Goal: Check status

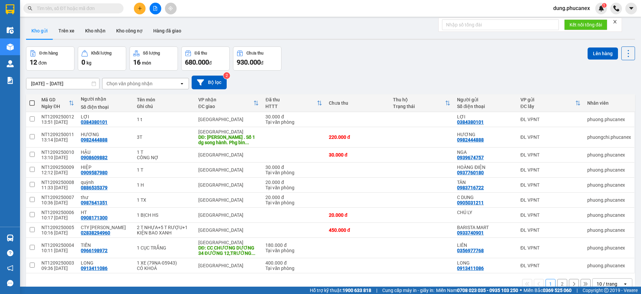
click at [64, 10] on input "text" at bounding box center [76, 8] width 79 height 7
paste input "CR1009250004"
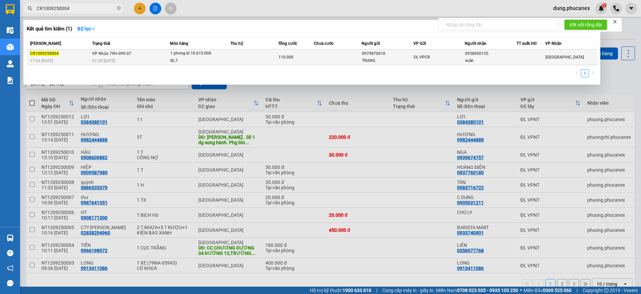
type input "CR1009250004"
click at [79, 57] on div "17:04 [DATE]" at bounding box center [60, 60] width 60 height 7
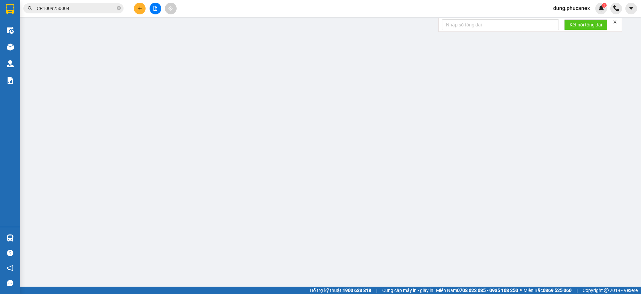
type input "0979870010"
type input "TRANG"
type input "0938050155"
type input "xuân"
type input "110.000"
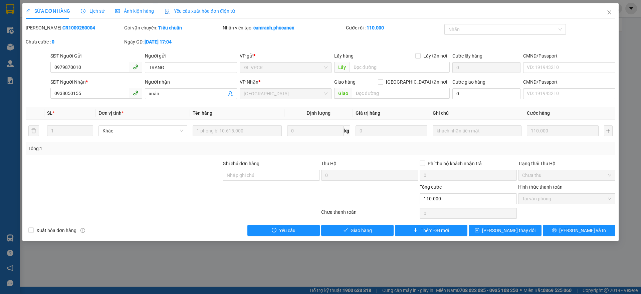
click at [93, 12] on span "Lịch sử" at bounding box center [93, 10] width 24 height 5
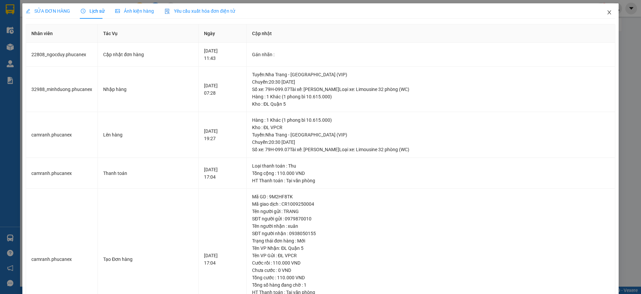
click at [607, 12] on icon "close" at bounding box center [609, 12] width 5 height 5
